Goal: Task Accomplishment & Management: Use online tool/utility

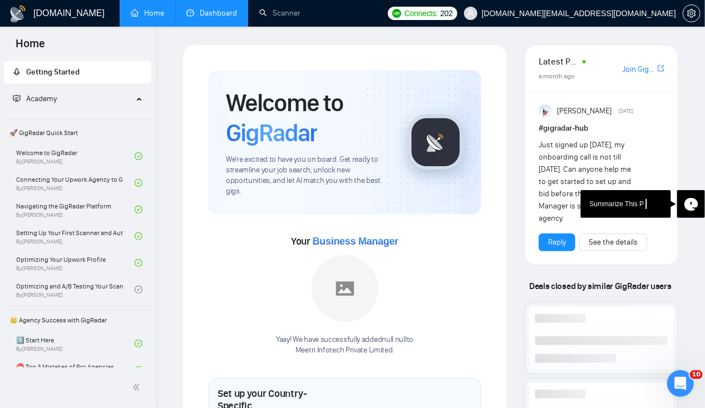
click at [209, 11] on link "Dashboard" at bounding box center [211, 12] width 51 height 9
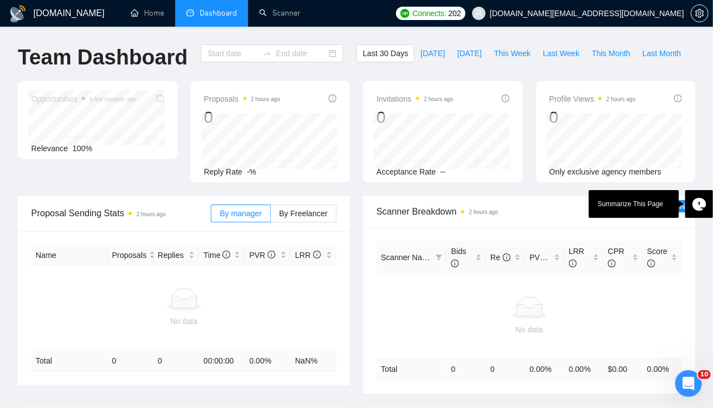
type input "[DATE]"
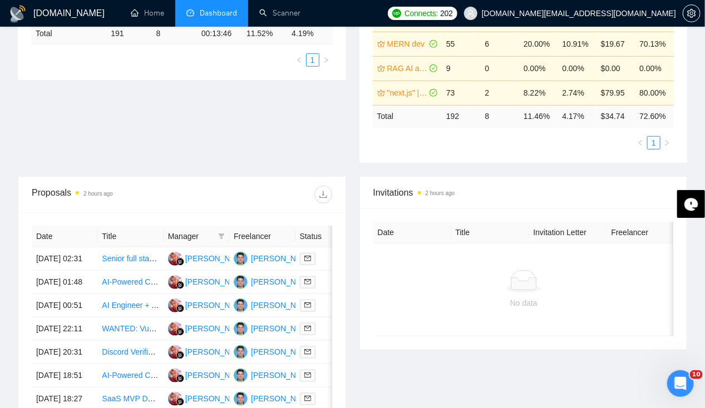
scroll to position [285, 0]
click at [60, 247] on td "22 Sep, 2025 02:31" at bounding box center [65, 258] width 66 height 23
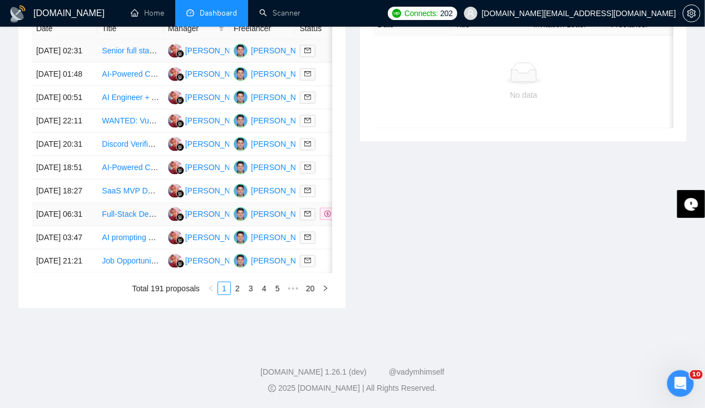
scroll to position [549, 0]
click at [70, 217] on td "21 Sep, 2025 06:31" at bounding box center [65, 214] width 66 height 23
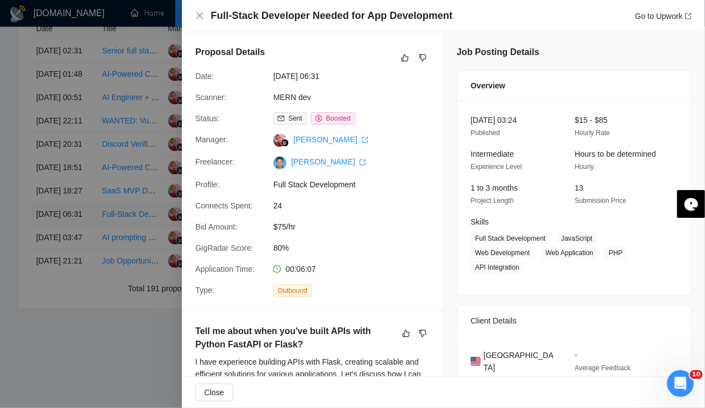
click at [70, 217] on div at bounding box center [352, 204] width 705 height 408
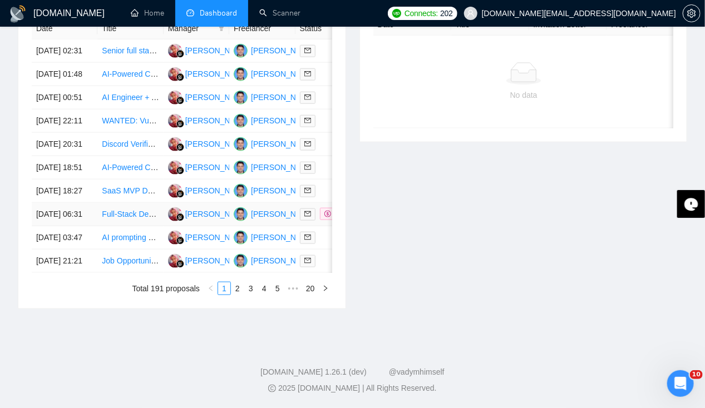
scroll to position [570, 0]
click at [60, 267] on td "20 Sep, 2025 21:21" at bounding box center [65, 261] width 66 height 23
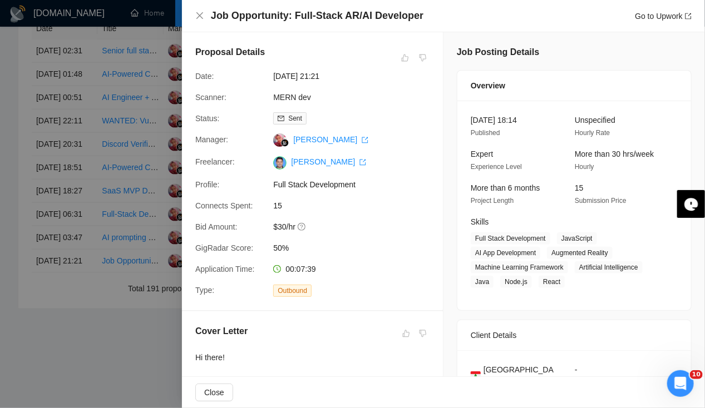
click at [57, 256] on div at bounding box center [352, 204] width 705 height 408
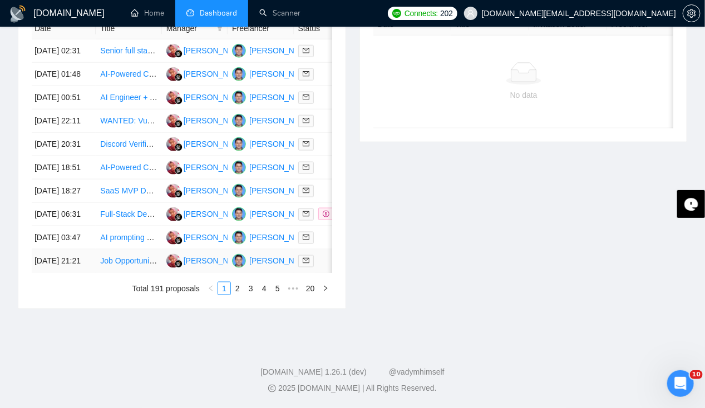
scroll to position [0, 0]
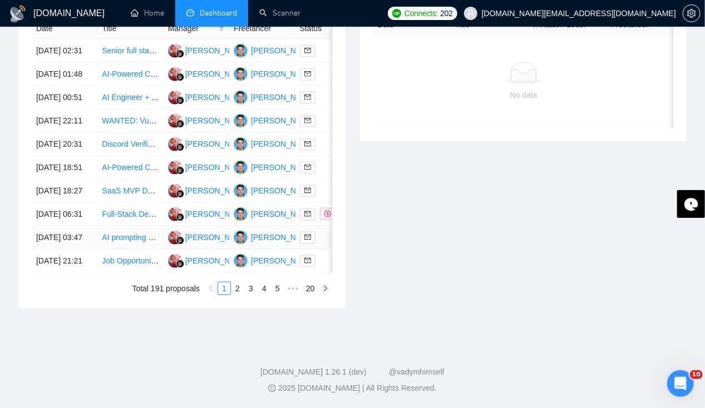
click at [56, 228] on td "21 Sep, 2025 03:47" at bounding box center [65, 237] width 66 height 23
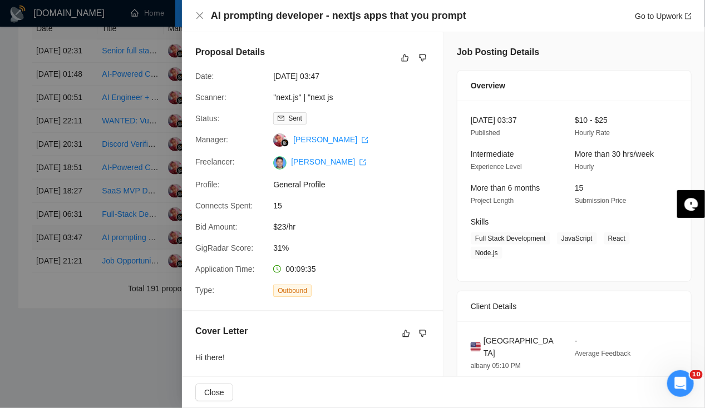
click at [56, 228] on div at bounding box center [352, 204] width 705 height 408
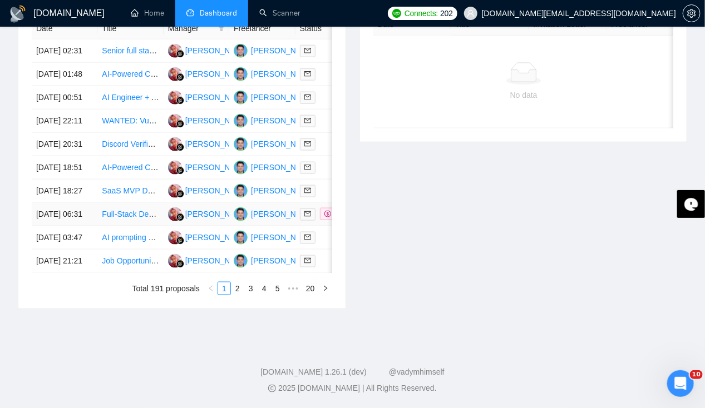
click at [63, 203] on td "21 Sep, 2025 06:31" at bounding box center [65, 214] width 66 height 23
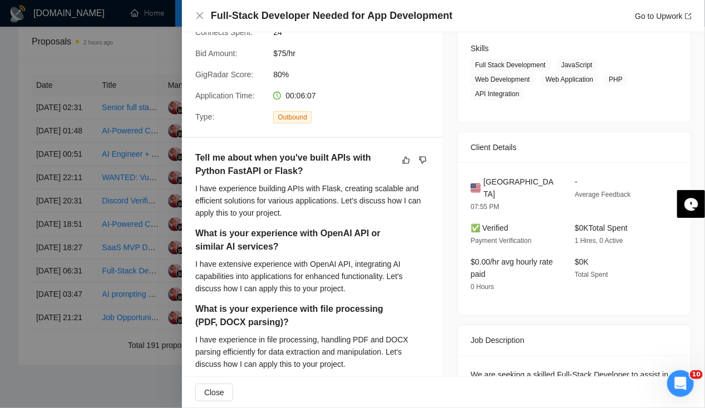
scroll to position [439, 0]
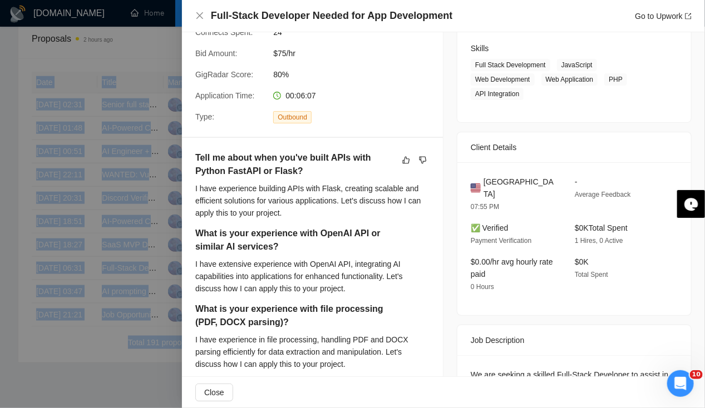
drag, startPoint x: -1, startPoint y: 338, endPoint x: 13, endPoint y: 356, distance: 22.2
click at [13, 356] on div at bounding box center [352, 204] width 705 height 408
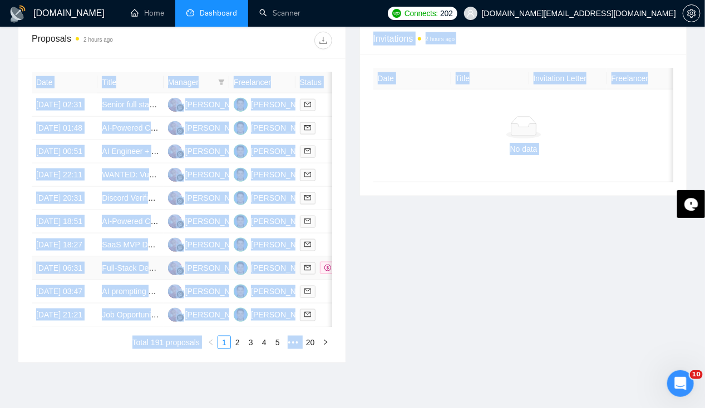
click at [87, 280] on td "21 Sep, 2025 06:31" at bounding box center [65, 268] width 66 height 23
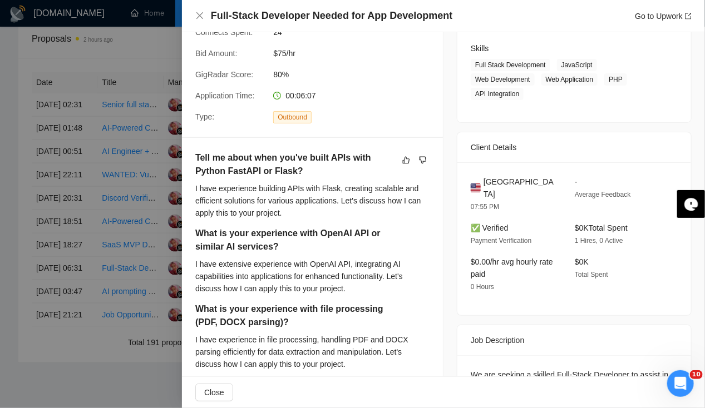
click at [63, 292] on div at bounding box center [352, 204] width 705 height 408
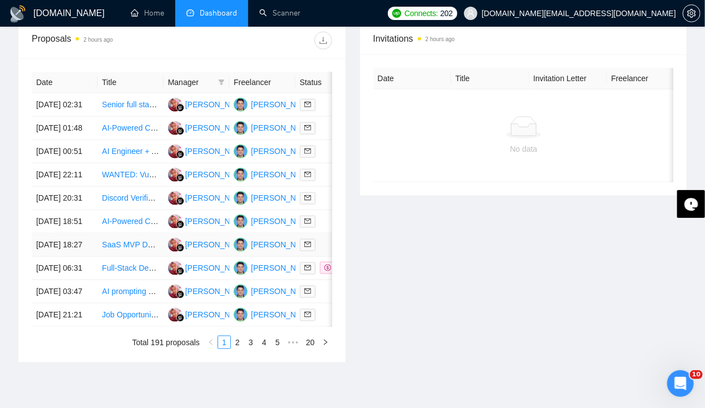
click at [55, 257] on td "21 Sep, 2025 18:27" at bounding box center [65, 245] width 66 height 23
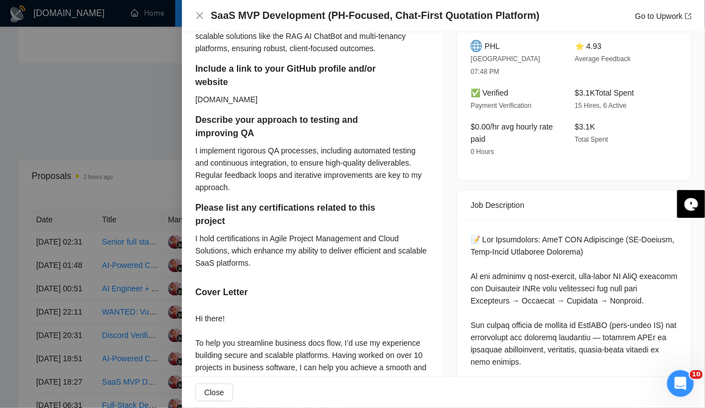
scroll to position [383, 0]
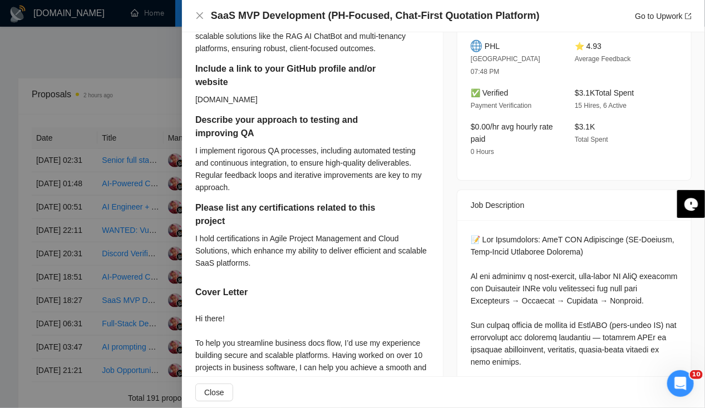
click at [11, 344] on div at bounding box center [352, 204] width 705 height 408
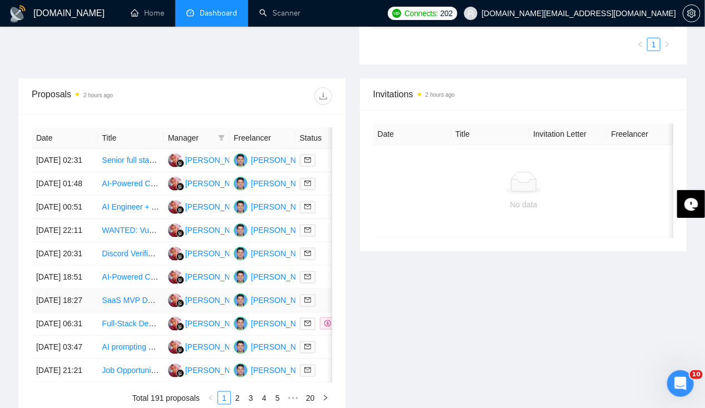
click at [56, 313] on td "21 Sep, 2025 18:27" at bounding box center [65, 300] width 66 height 23
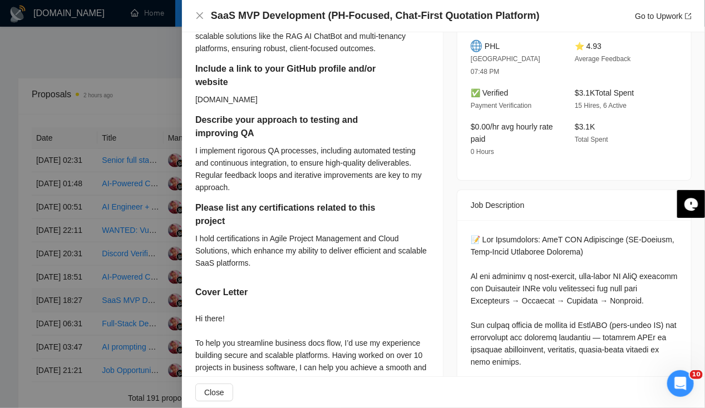
click at [56, 351] on div at bounding box center [352, 204] width 705 height 408
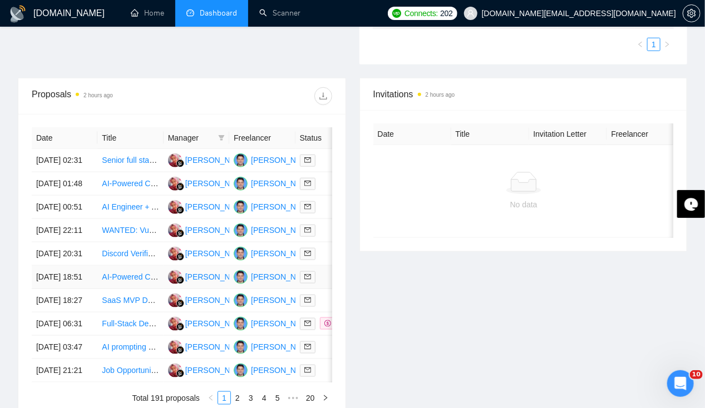
click at [55, 289] on td "21 Sep, 2025 18:51" at bounding box center [65, 277] width 66 height 23
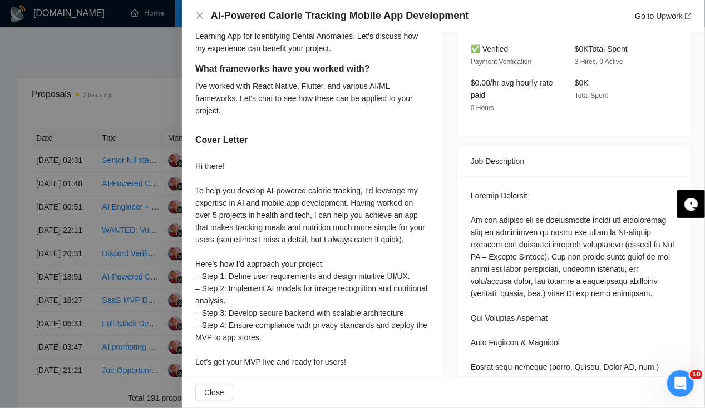
click at [67, 352] on div at bounding box center [352, 204] width 705 height 408
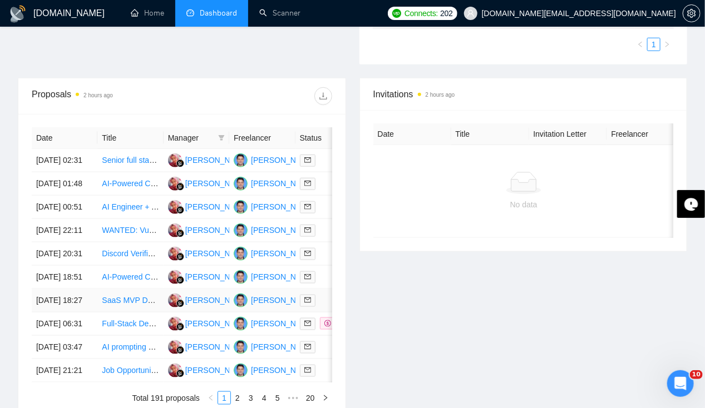
click at [67, 313] on td "21 Sep, 2025 18:27" at bounding box center [65, 300] width 66 height 23
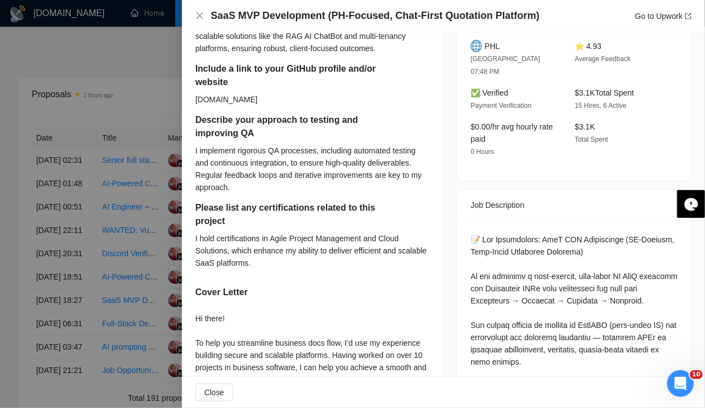
scroll to position [0, 0]
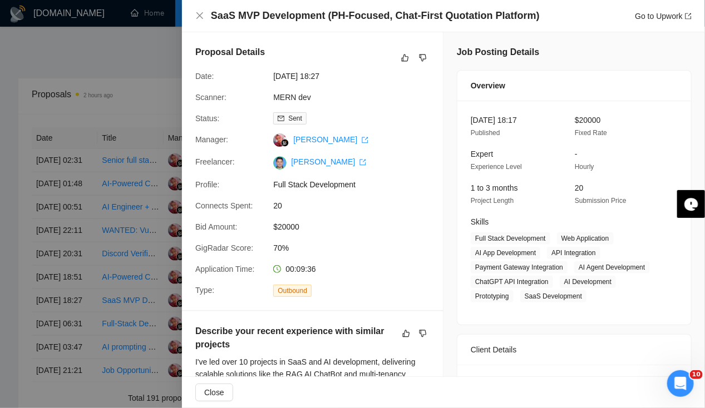
click at [48, 314] on div at bounding box center [352, 204] width 705 height 408
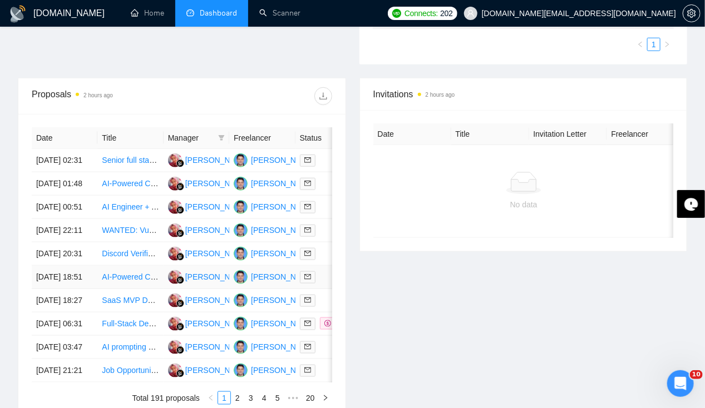
click at [48, 289] on td "21 Sep, 2025 18:51" at bounding box center [65, 277] width 66 height 23
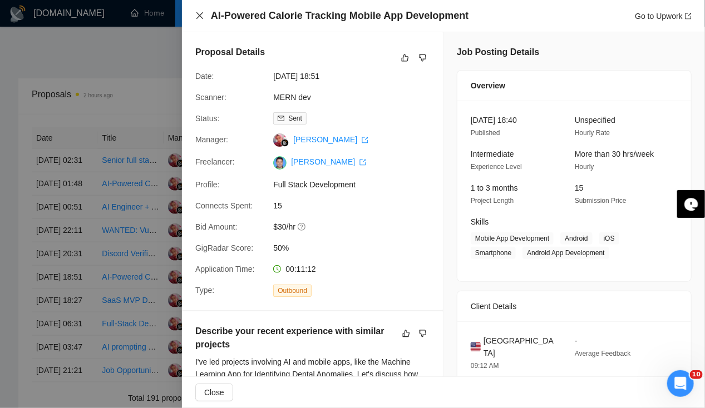
click at [199, 14] on icon "close" at bounding box center [199, 15] width 7 height 7
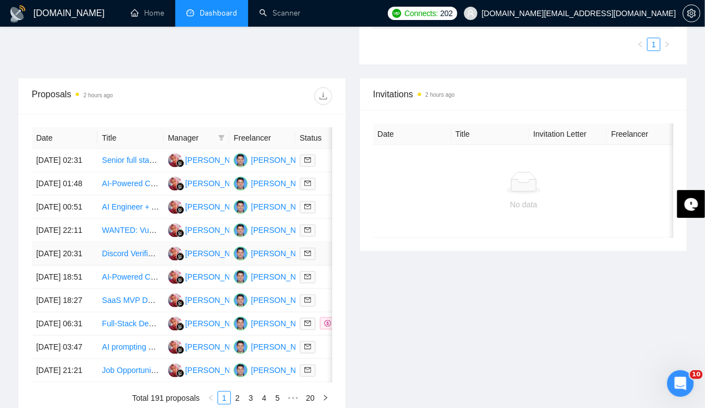
click at [54, 266] on td "21 Sep, 2025 20:31" at bounding box center [65, 254] width 66 height 23
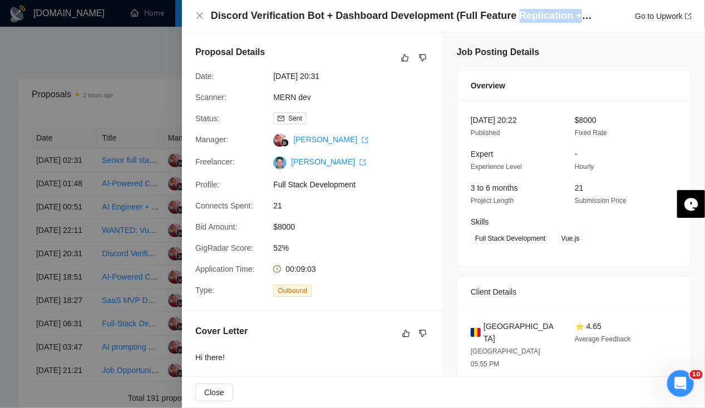
drag, startPoint x: 505, startPoint y: 20, endPoint x: 588, endPoint y: 19, distance: 82.4
click at [588, 19] on h4 "Discord Verification Bot + Dashboard Development (Full Feature Replication + UX…" at bounding box center [403, 16] width 384 height 14
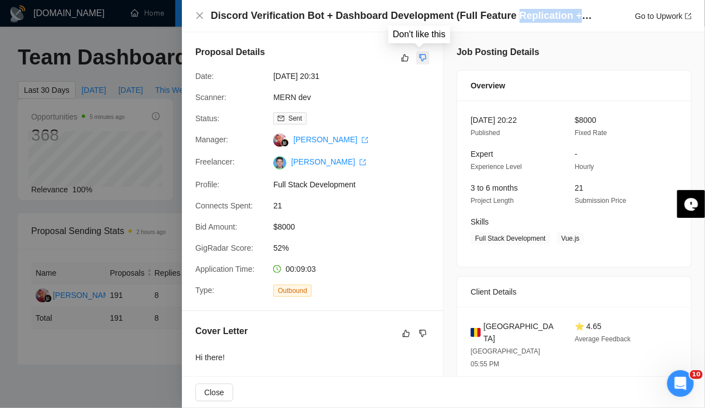
click at [419, 58] on icon "dislike" at bounding box center [423, 57] width 8 height 9
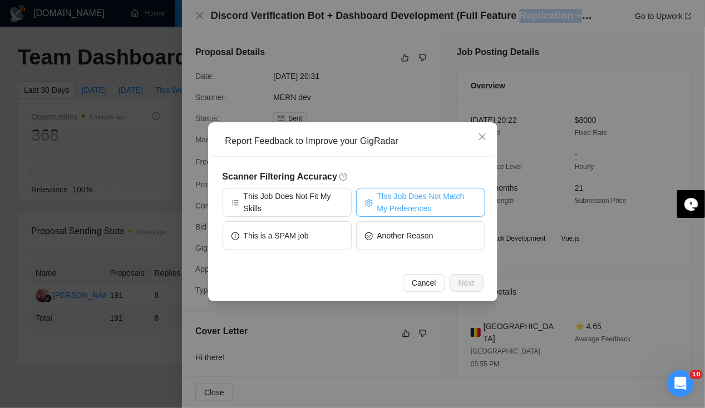
click at [394, 200] on span "This Job Does Not Match My Preferences" at bounding box center [426, 202] width 99 height 24
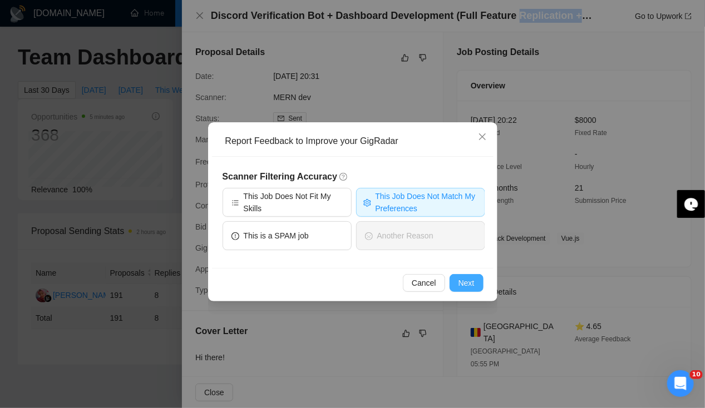
click at [466, 280] on span "Next" at bounding box center [466, 283] width 16 height 12
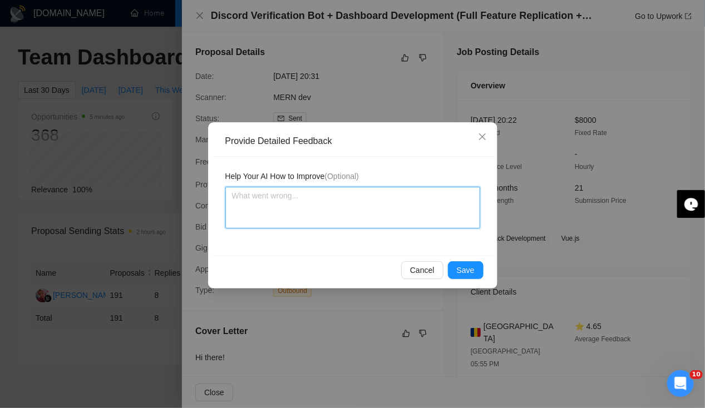
click at [295, 215] on textarea at bounding box center [352, 208] width 255 height 42
type textarea "T"
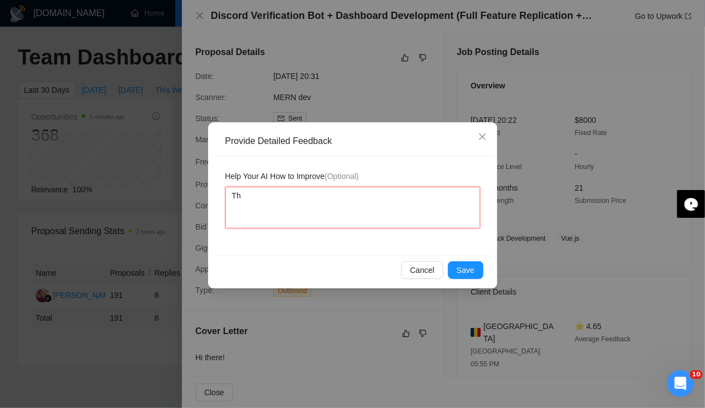
type textarea "The"
type textarea "They"
type textarea "They a"
type textarea "They ar"
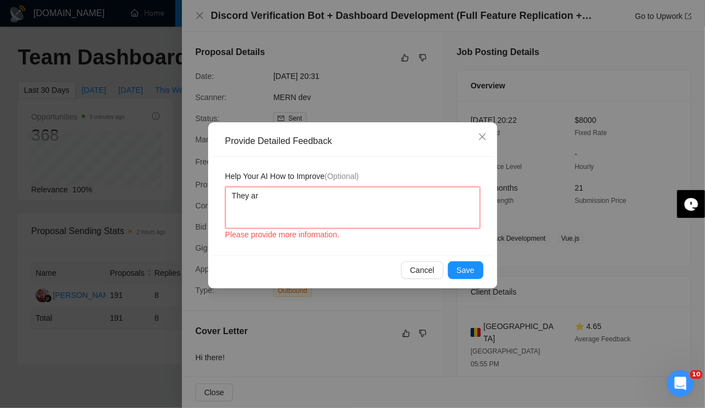
type textarea "They are"
type textarea "They ar"
type textarea "They a"
type textarea "They as"
type textarea "They asj"
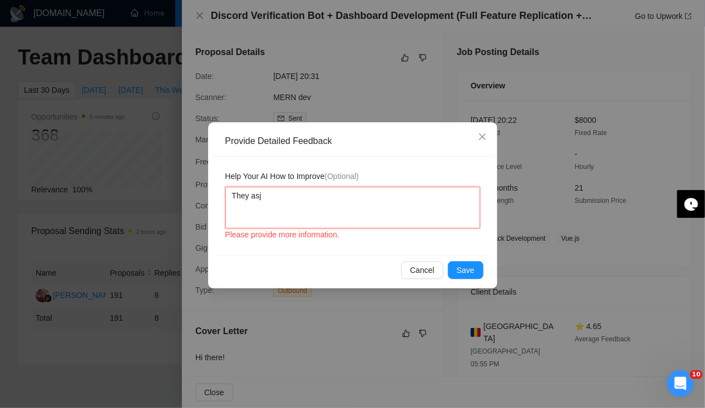
type textarea "They asje"
type textarea "They asjed"
type textarea "They asjed f"
type textarea "They asjed fo"
type textarea "They asjed for"
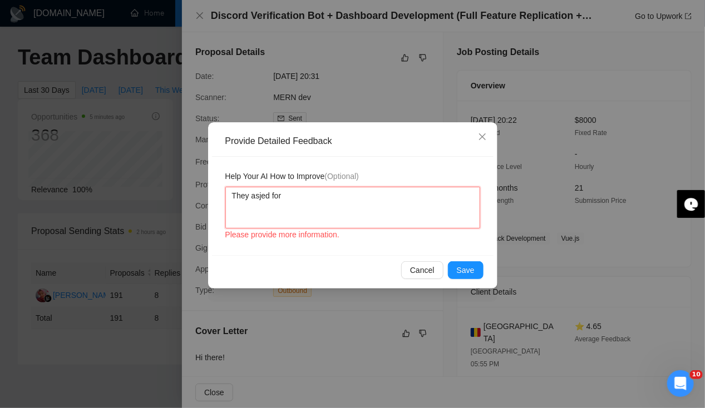
type textarea "They asjed fo"
type textarea "They asjed f"
type textarea "They asjed"
type textarea "They asje"
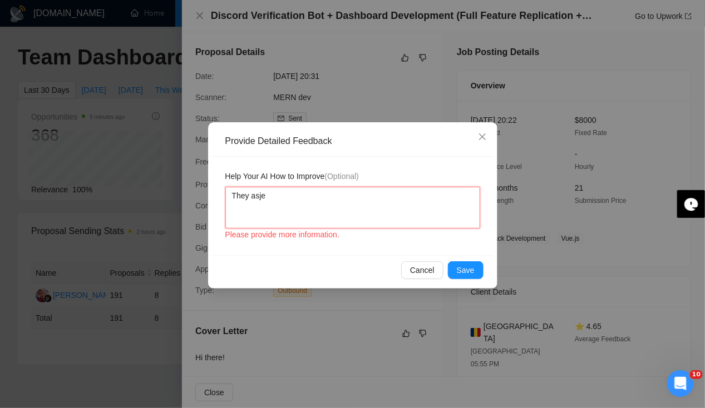
type textarea "They asj"
type textarea "They as"
type textarea "They aske"
type textarea "They asked"
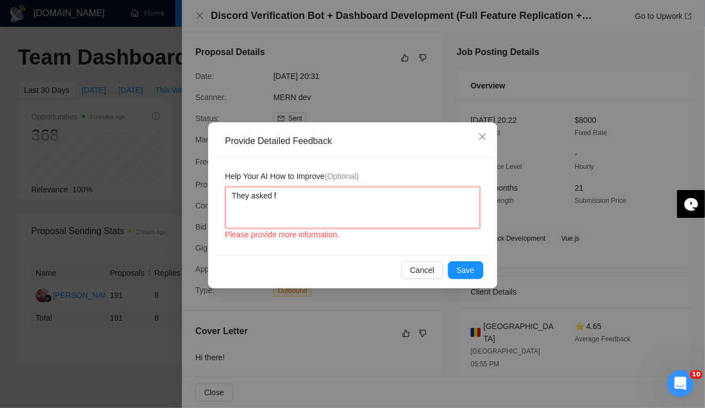
type textarea "They asked fo"
type textarea "They asked for"
type textarea "They asked for d"
type textarea "They asked for di"
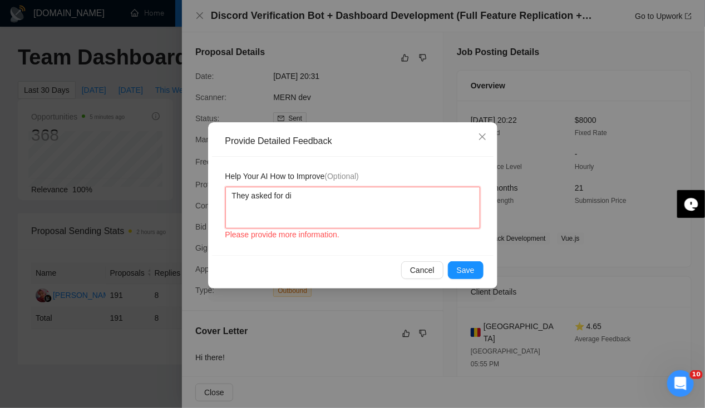
type textarea "They asked for dis"
type textarea "They asked for disc"
type textarea "They asked for disco"
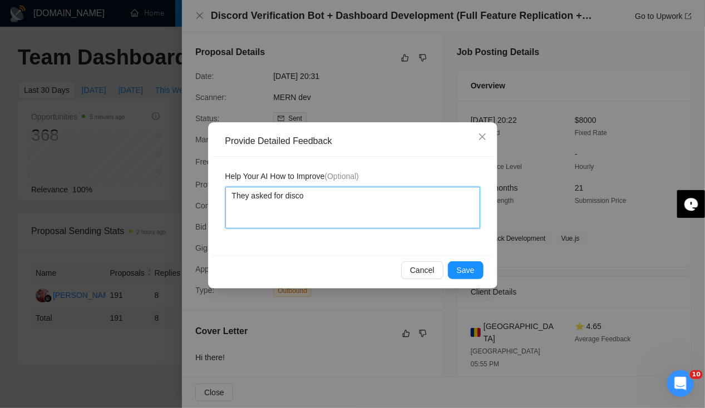
type textarea "They asked for discor"
type textarea "They asked for discord"
type textarea "They asked for discord b"
type textarea "They asked for discord bo"
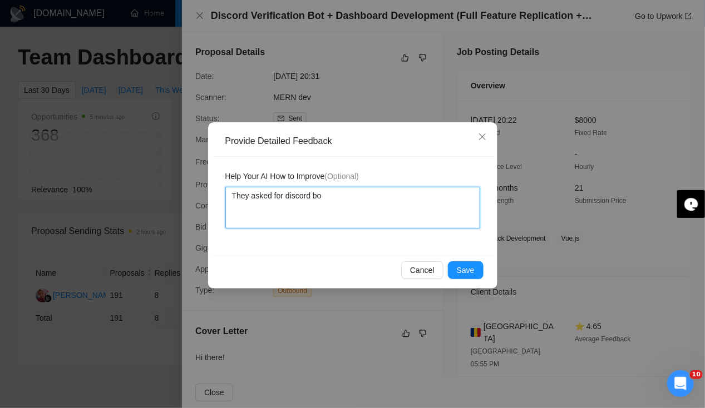
type textarea "They asked for discord bot"
type textarea "They asked for discord bot e"
type textarea "They asked for discord bot ex"
type textarea "They asked for discord bot exp"
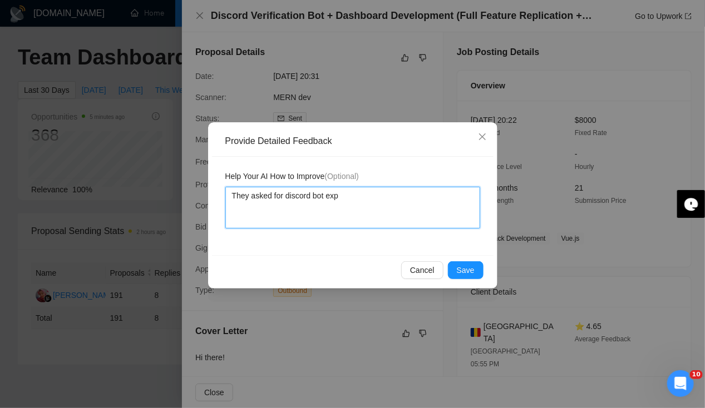
type textarea "They asked for discord bot expe"
type textarea "They asked for discord bot exper"
type textarea "They asked for discord bot experi"
type textarea "They asked for discord bot experie"
type textarea "They asked for discord bot experien"
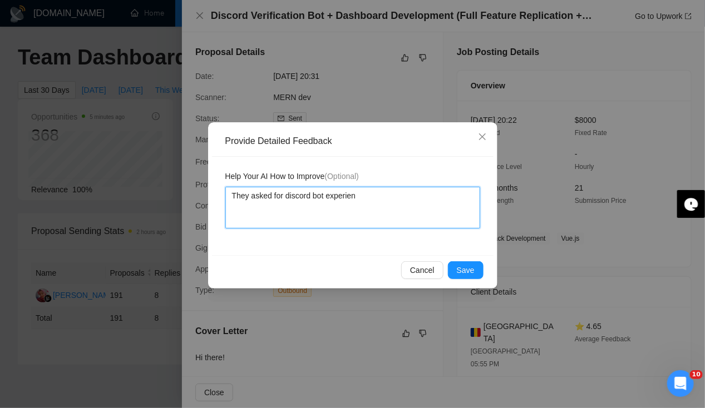
type textarea "They asked for discord bot experienc"
type textarea "They asked for discord bot experience"
type textarea "They asked for discord bot experience w"
type textarea "They asked for discord bot experience wh"
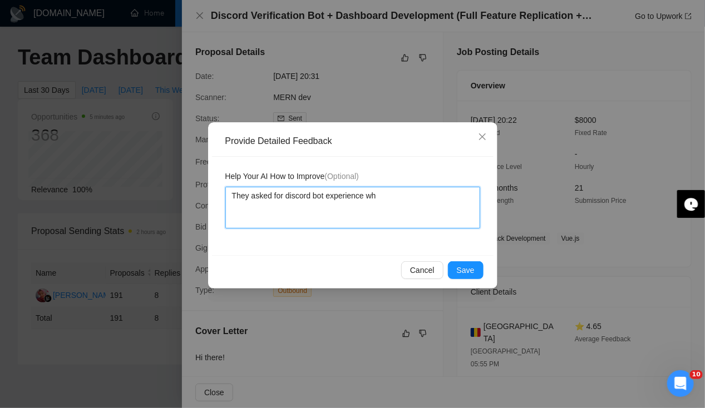
type textarea "They asked for discord bot experience whi"
type textarea "They asked for discord bot experience which"
type textarea "They asked for discord bot experience which w"
type textarea "They asked for discord bot experience which we"
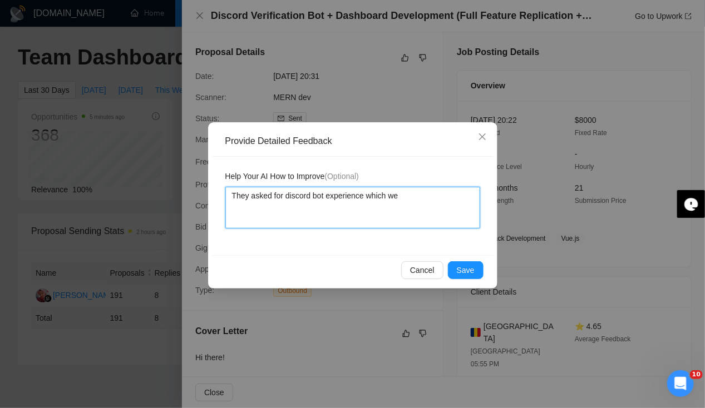
type textarea "They asked for discord bot experience which we d"
type textarea "They asked for discord bot experience which we do"
type textarea "They asked for discord bot experience which we don"
type textarea "They asked for discord bot experience which we don't"
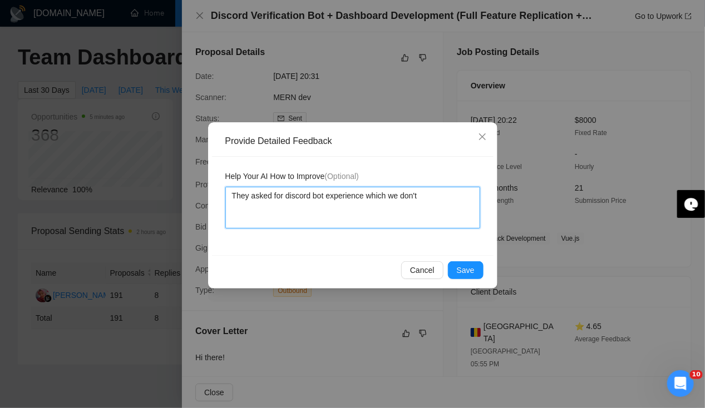
type textarea "They asked for discord bot experience which we don't h"
type textarea "They asked for discord bot experience which we don't ha"
type textarea "They asked for discord bot experience which we don't hav"
type textarea "They asked for discord bot experience which we don't have"
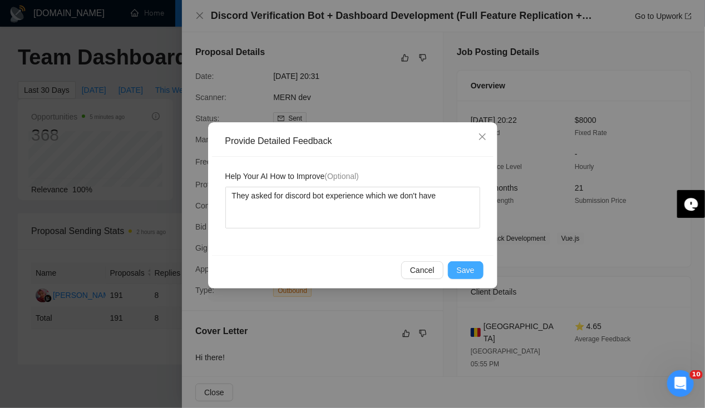
click at [461, 267] on span "Save" at bounding box center [466, 270] width 18 height 12
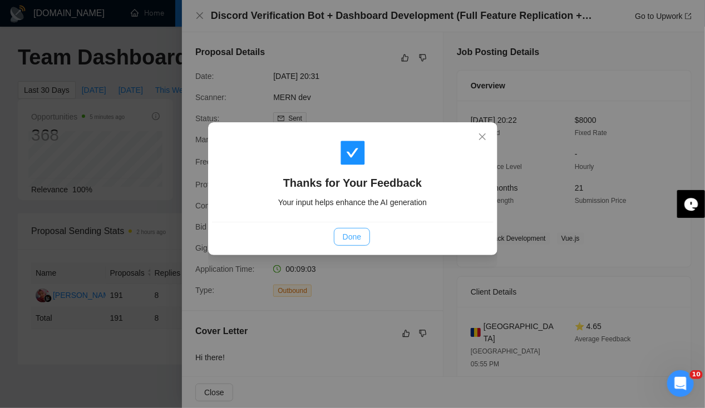
click at [345, 231] on span "Done" at bounding box center [352, 237] width 18 height 12
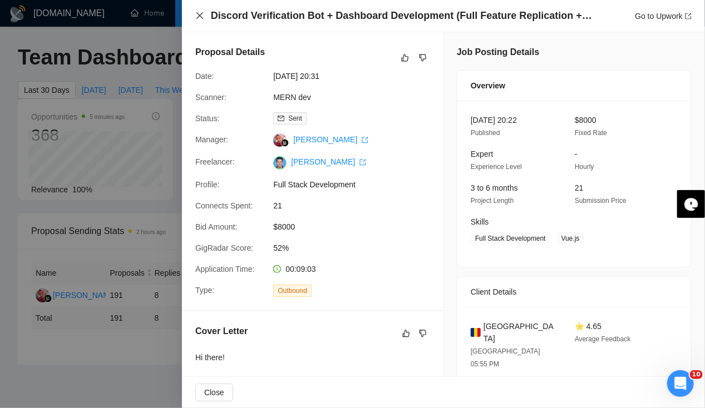
click at [198, 15] on icon "close" at bounding box center [199, 15] width 9 height 9
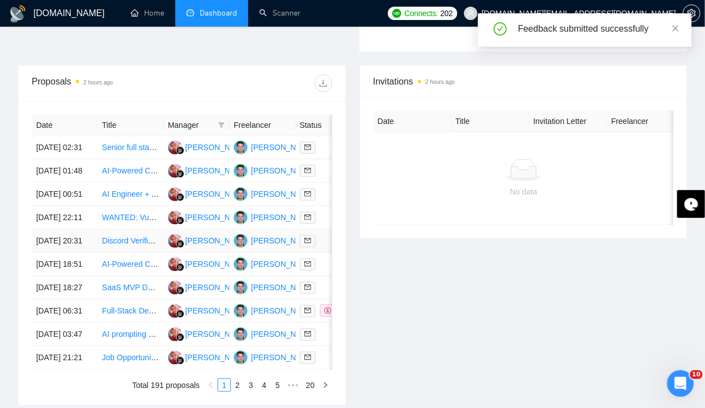
scroll to position [397, 0]
click at [61, 229] on td "21 Sep, 2025 22:11" at bounding box center [65, 217] width 66 height 23
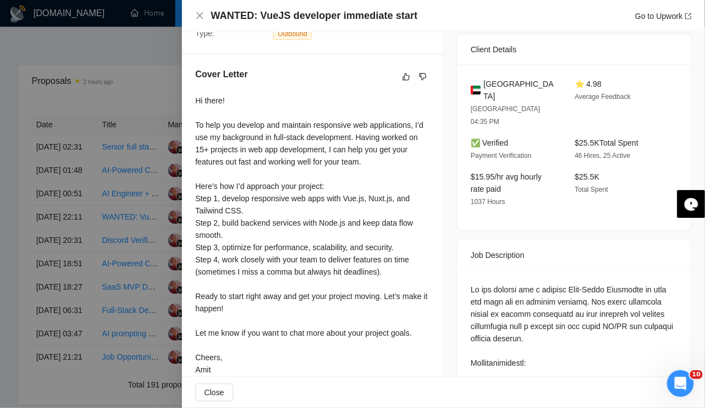
scroll to position [263, 0]
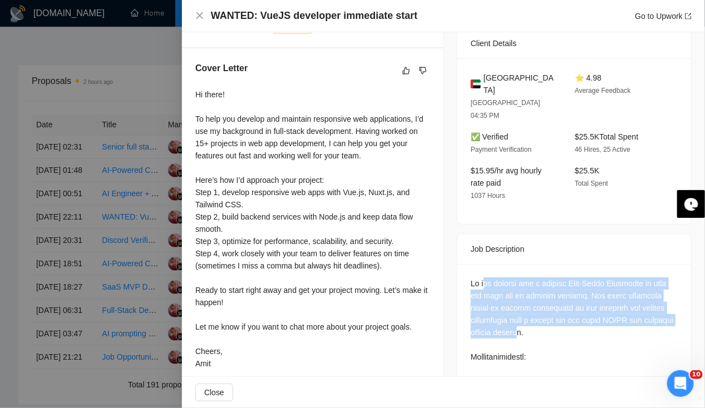
drag, startPoint x: 483, startPoint y: 268, endPoint x: 549, endPoint y: 318, distance: 82.6
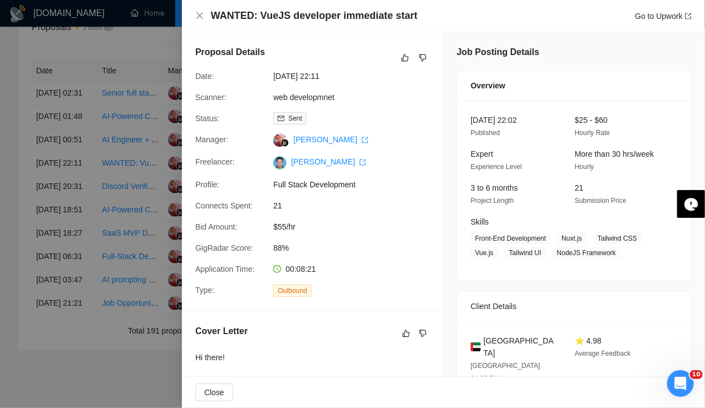
scroll to position [450, 0]
click at [201, 16] on icon "close" at bounding box center [199, 15] width 9 height 9
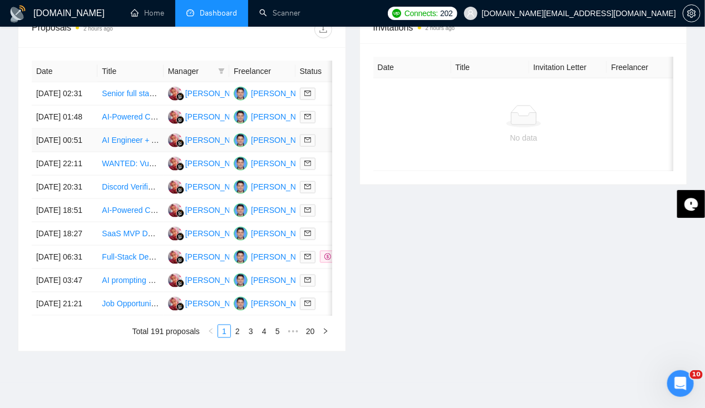
click at [53, 144] on td "22 Sep, 2025 00:51" at bounding box center [65, 140] width 66 height 23
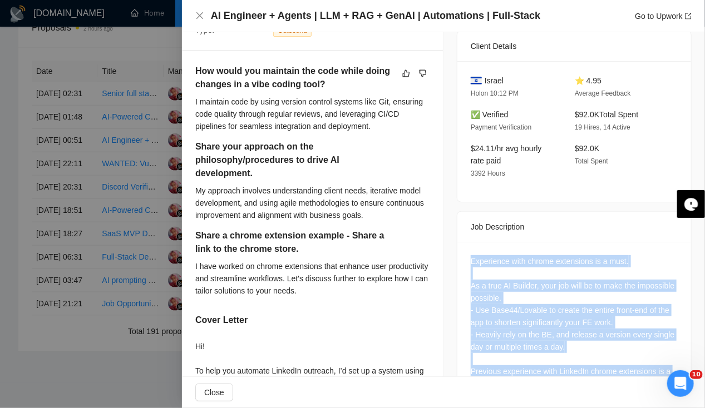
scroll to position [333, 0]
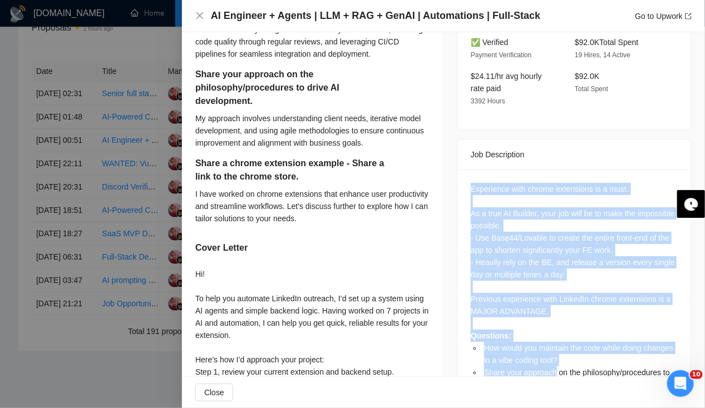
drag, startPoint x: 466, startPoint y: 297, endPoint x: 550, endPoint y: 369, distance: 110.9
click at [550, 369] on div "Experience with chrome extensions is a must. As a true AI Builder, your job wil…" at bounding box center [574, 303] width 234 height 267
drag, startPoint x: 550, startPoint y: 369, endPoint x: 497, endPoint y: 316, distance: 74.4
click at [497, 316] on div "Experience with chrome extensions is a must. As a true AI Builder, your job wil…" at bounding box center [574, 299] width 207 height 233
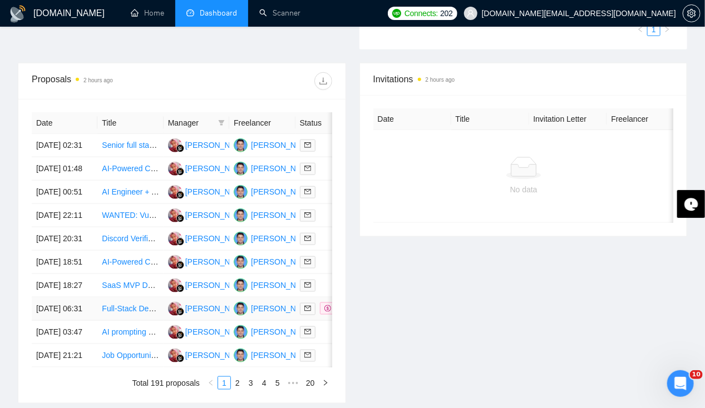
scroll to position [390, 0]
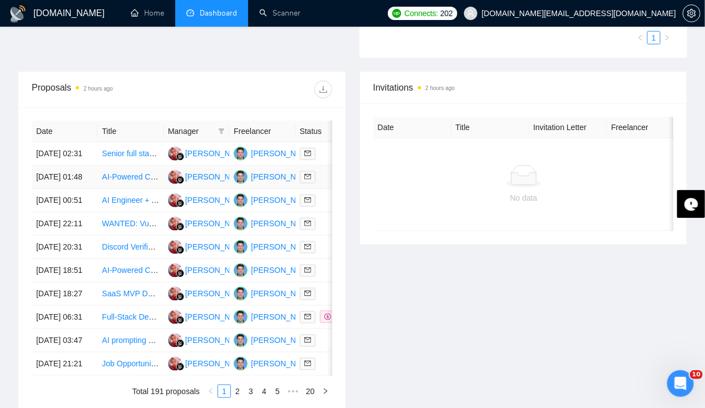
click at [55, 169] on td "22 Sep, 2025 01:48" at bounding box center [65, 177] width 66 height 23
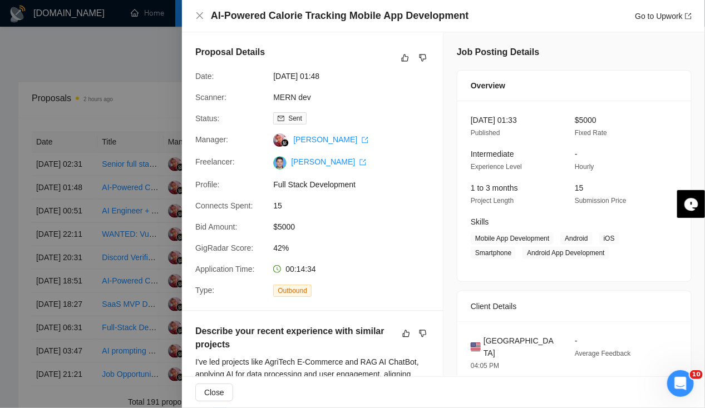
scroll to position [379, 0]
click at [421, 58] on icon "dislike" at bounding box center [423, 57] width 8 height 9
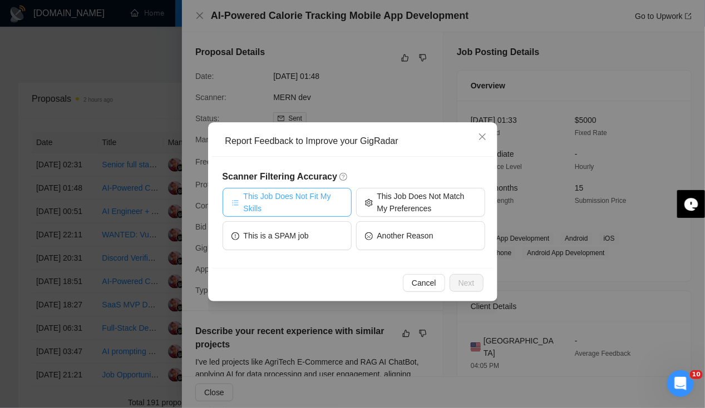
click at [319, 188] on button "This Job Does Not Fit My Skills" at bounding box center [287, 202] width 129 height 29
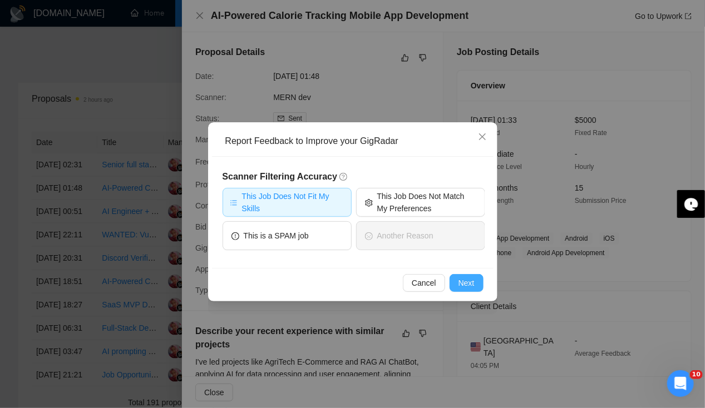
click at [471, 280] on span "Next" at bounding box center [466, 283] width 16 height 12
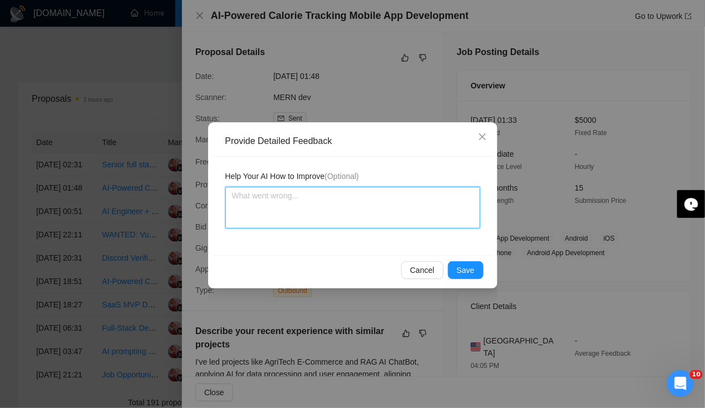
click at [351, 210] on textarea at bounding box center [352, 208] width 255 height 42
type textarea "W"
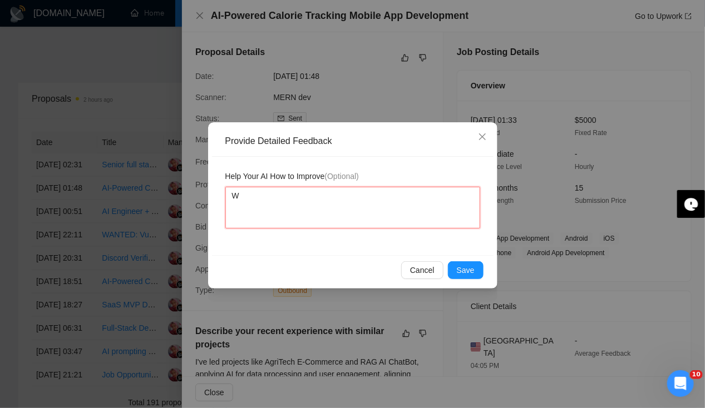
type textarea "We"
type textarea "We d"
type textarea "We do"
type textarea "We don"
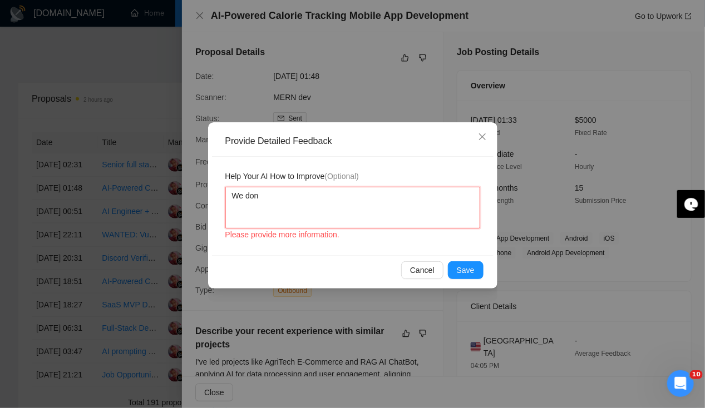
type textarea "We don'"
type textarea "We don't"
type textarea "We don't a"
type textarea "We don't ah"
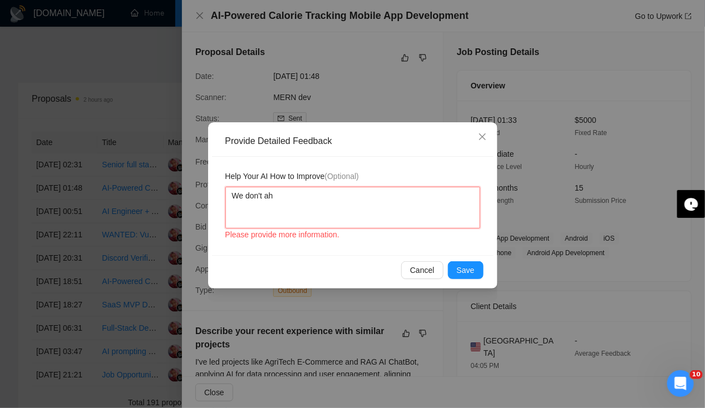
type textarea "We don't ahv"
type textarea "We don't ahve"
type textarea "We don't ahv"
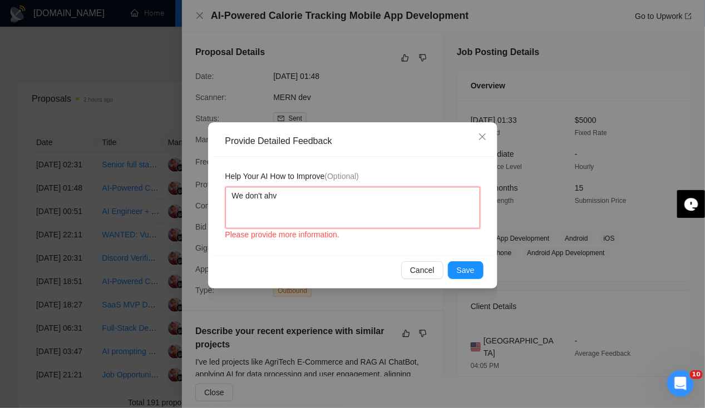
type textarea "We don't ah"
type textarea "We don't a"
type textarea "We don't"
type textarea "We don't h"
type textarea "We don't ha"
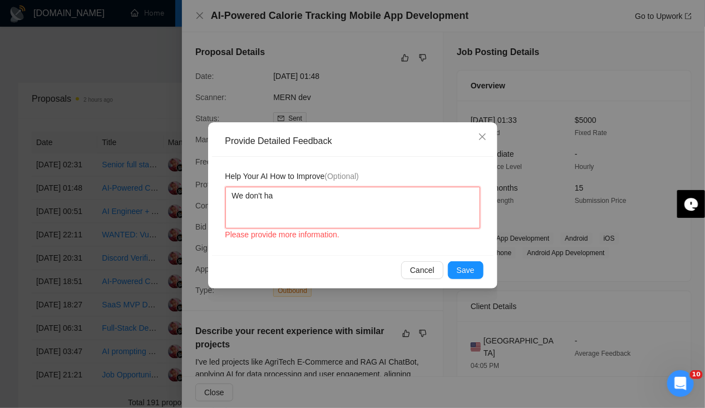
type textarea "We don't hav"
type textarea "We don't have"
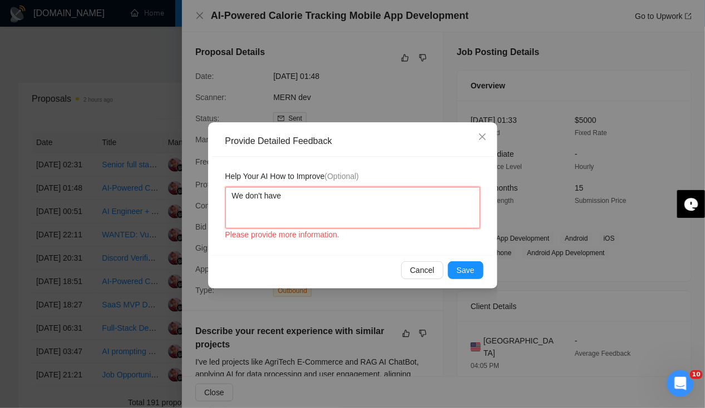
type textarea "We don't have m"
type textarea "We don't have mo"
type textarea "We don't have mob"
type textarea "We don't have mobi"
type textarea "We don't have mobil"
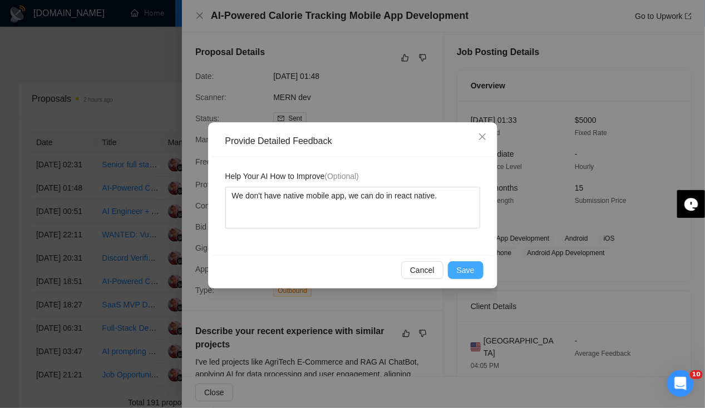
click at [465, 269] on span "Save" at bounding box center [466, 270] width 18 height 12
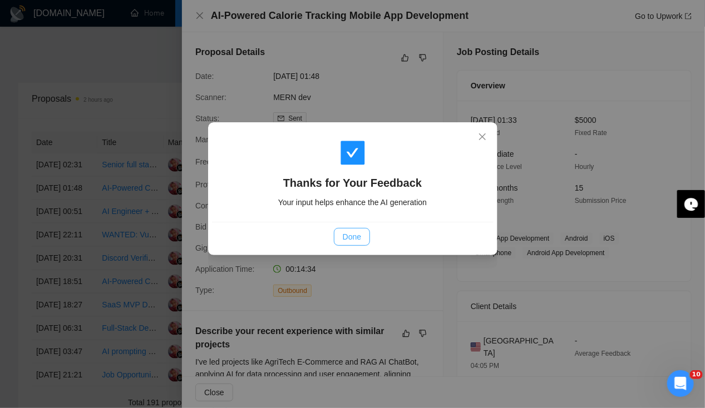
click at [358, 238] on span "Done" at bounding box center [352, 237] width 18 height 12
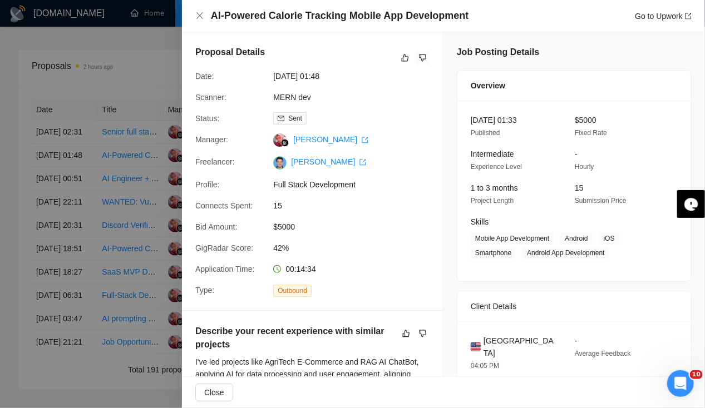
scroll to position [412, 0]
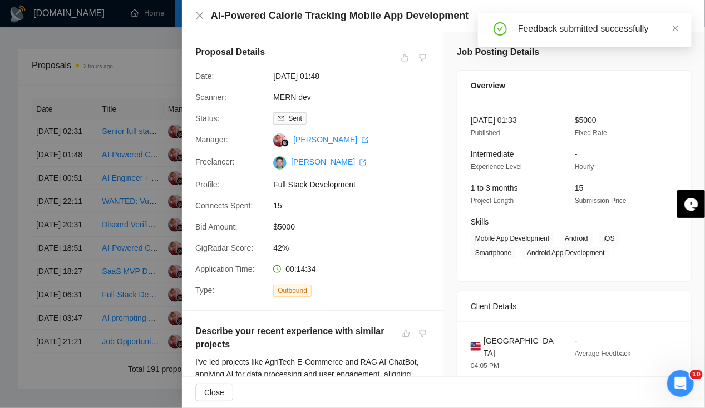
click at [48, 140] on div at bounding box center [352, 204] width 705 height 408
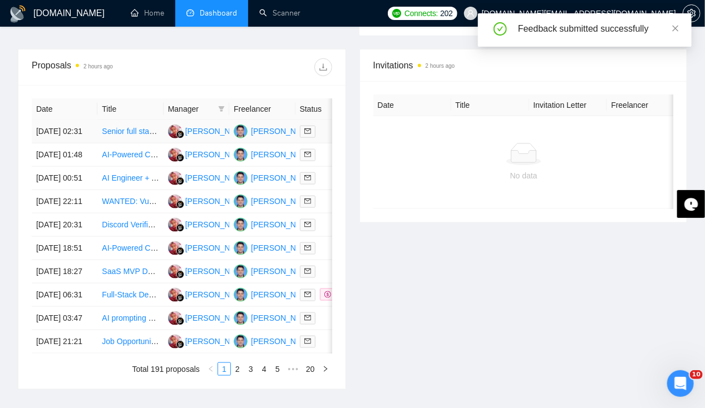
click at [49, 131] on td "22 Sep, 2025 02:31" at bounding box center [65, 131] width 66 height 23
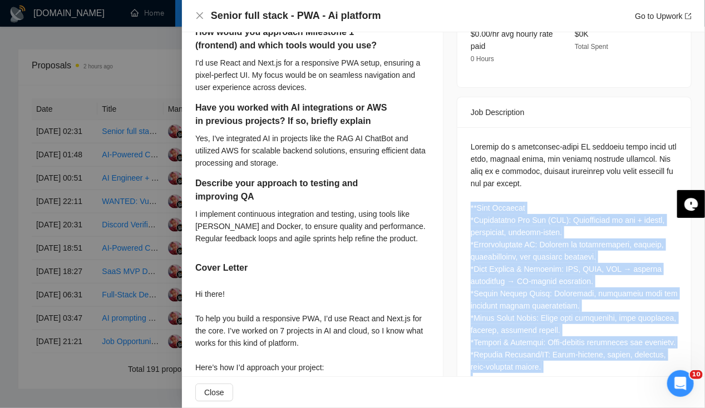
scroll to position [417, 0]
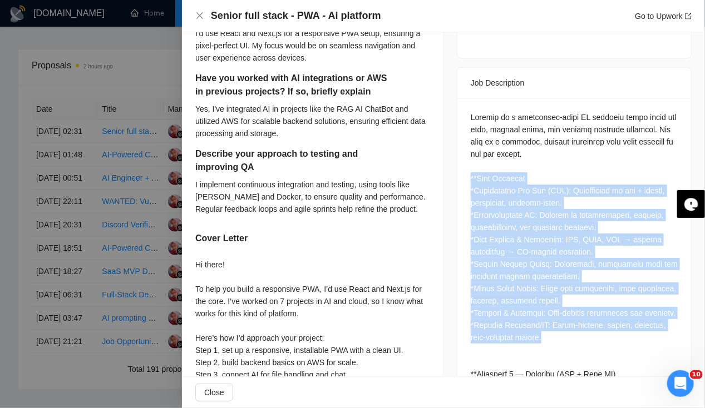
drag, startPoint x: 468, startPoint y: 245, endPoint x: 583, endPoint y: 324, distance: 139.7
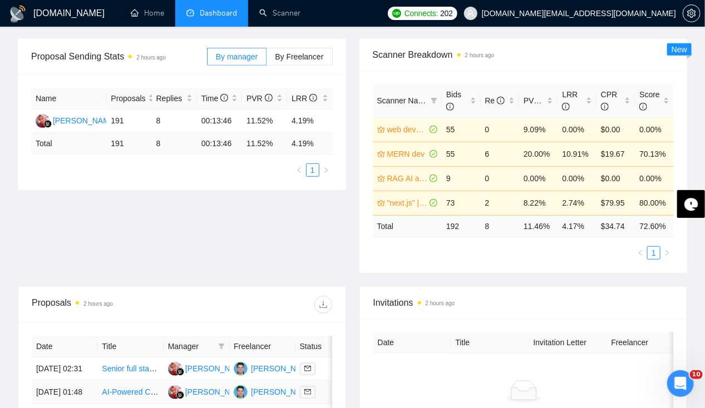
scroll to position [188, 0]
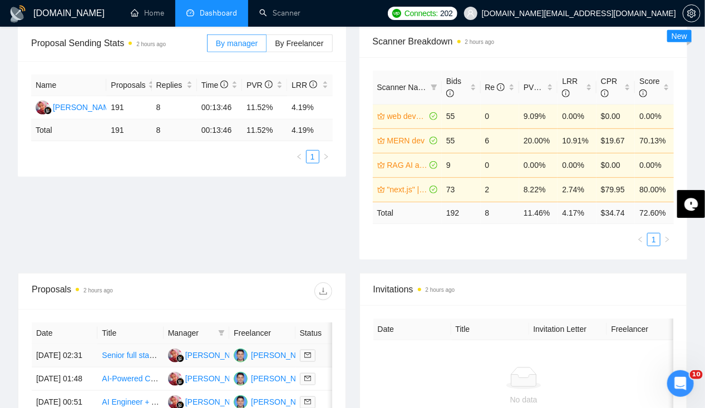
click at [59, 344] on td "22 Sep, 2025 02:31" at bounding box center [65, 355] width 66 height 23
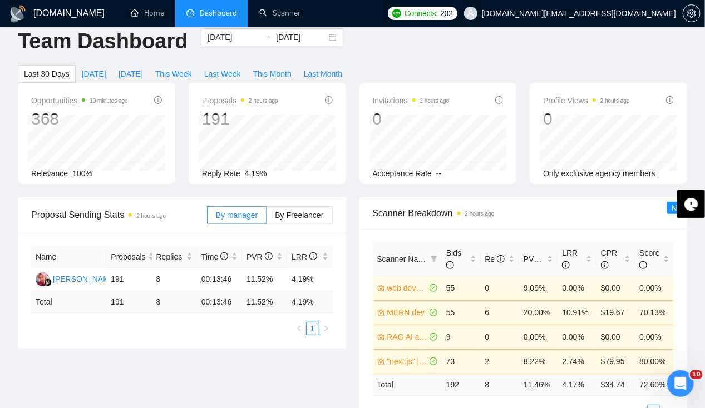
scroll to position [0, 0]
